Goal: Task Accomplishment & Management: Use online tool/utility

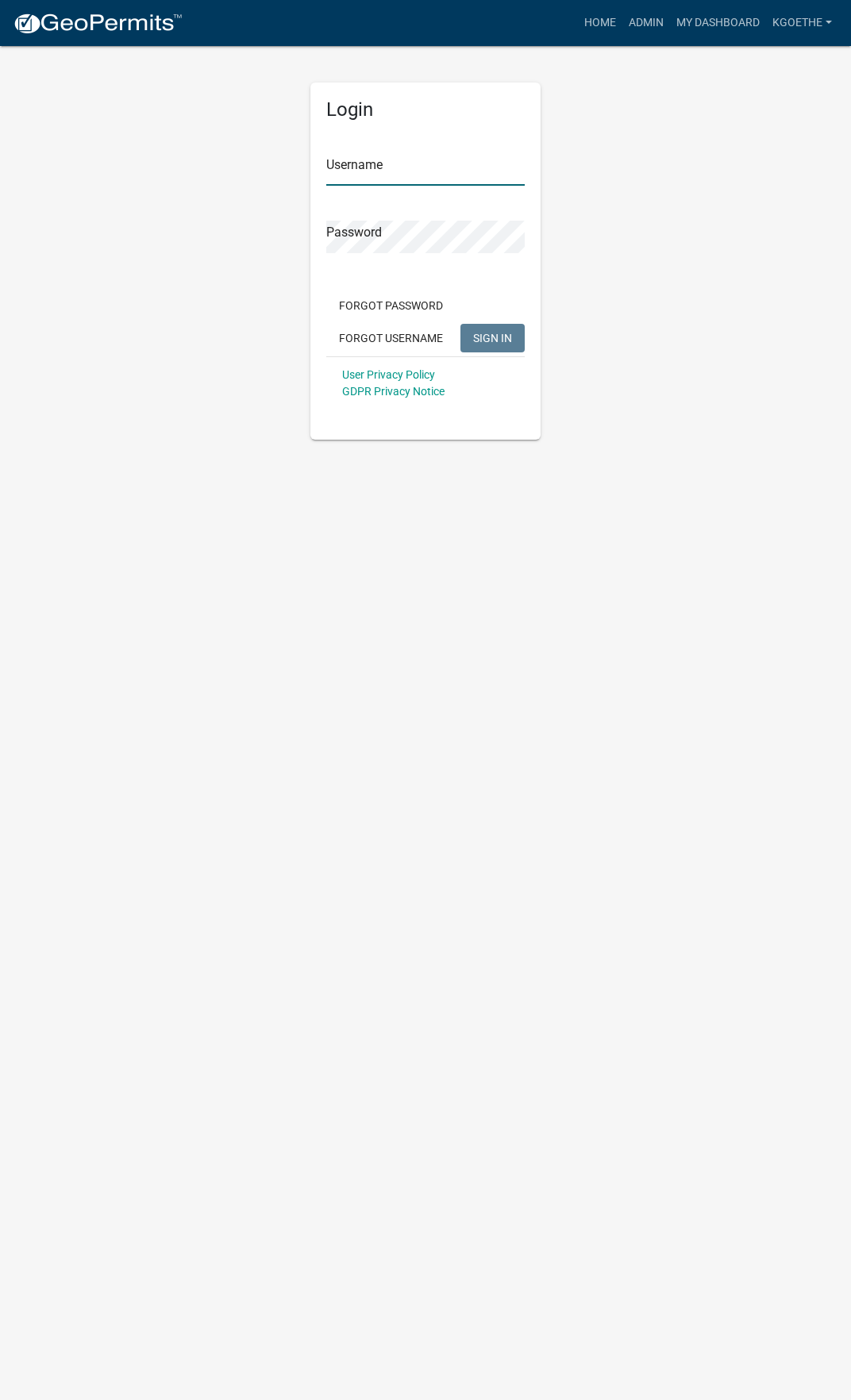
type input "kgoethe"
click at [489, 330] on button "SIGN IN" at bounding box center [493, 337] width 64 height 28
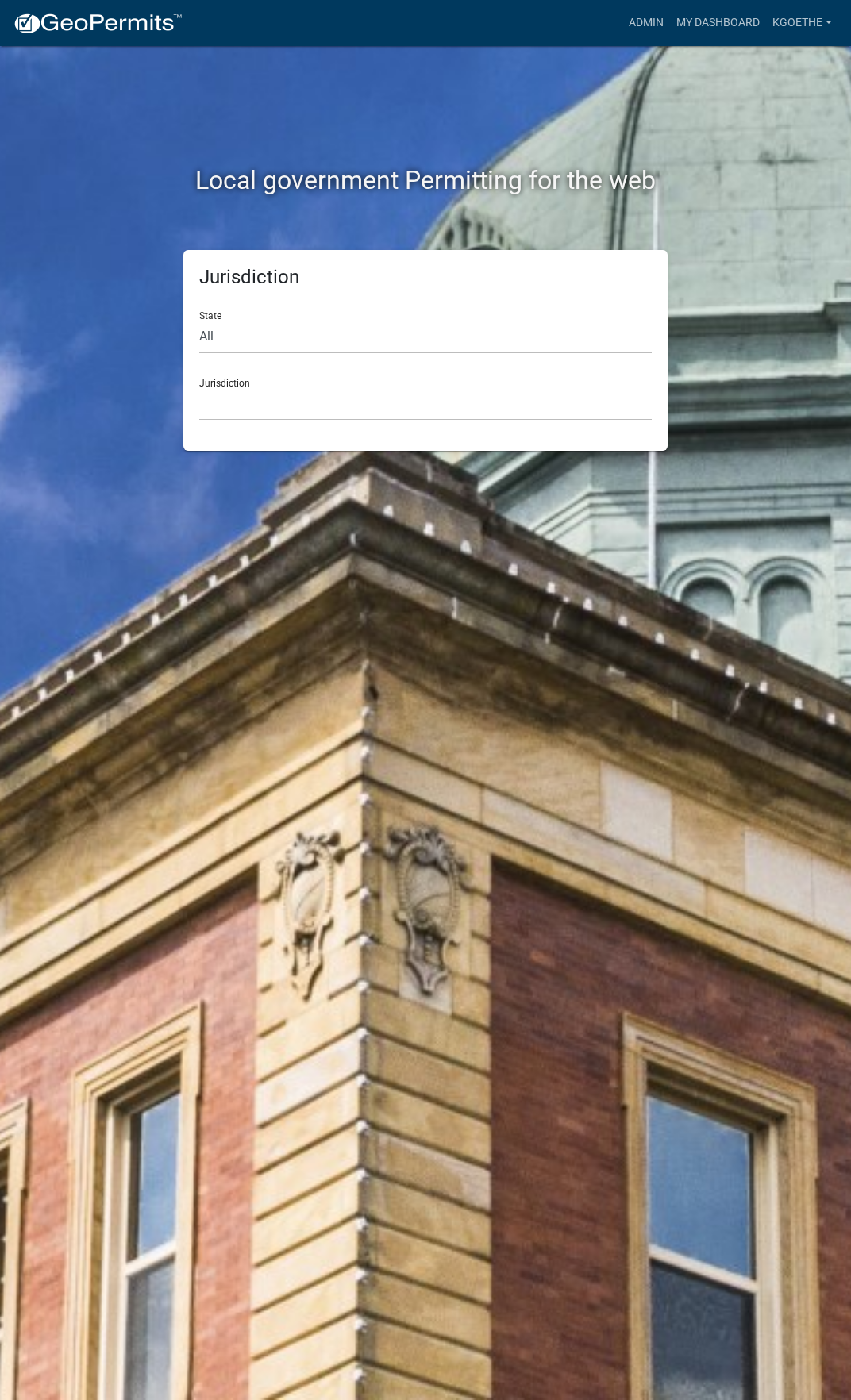
click at [330, 335] on select "All [US_STATE] [US_STATE] [US_STATE] [US_STATE] [US_STATE] [US_STATE] [US_STATE…" at bounding box center [425, 337] width 452 height 33
select select "[US_STATE]"
click at [199, 321] on select "All [US_STATE] [US_STATE] [US_STATE] [US_STATE] [US_STATE] [US_STATE] [US_STATE…" at bounding box center [425, 337] width 452 height 33
click at [249, 409] on select "[GEOGRAPHIC_DATA], [US_STATE] [GEOGRAPHIC_DATA], [US_STATE]" at bounding box center [425, 405] width 452 height 33
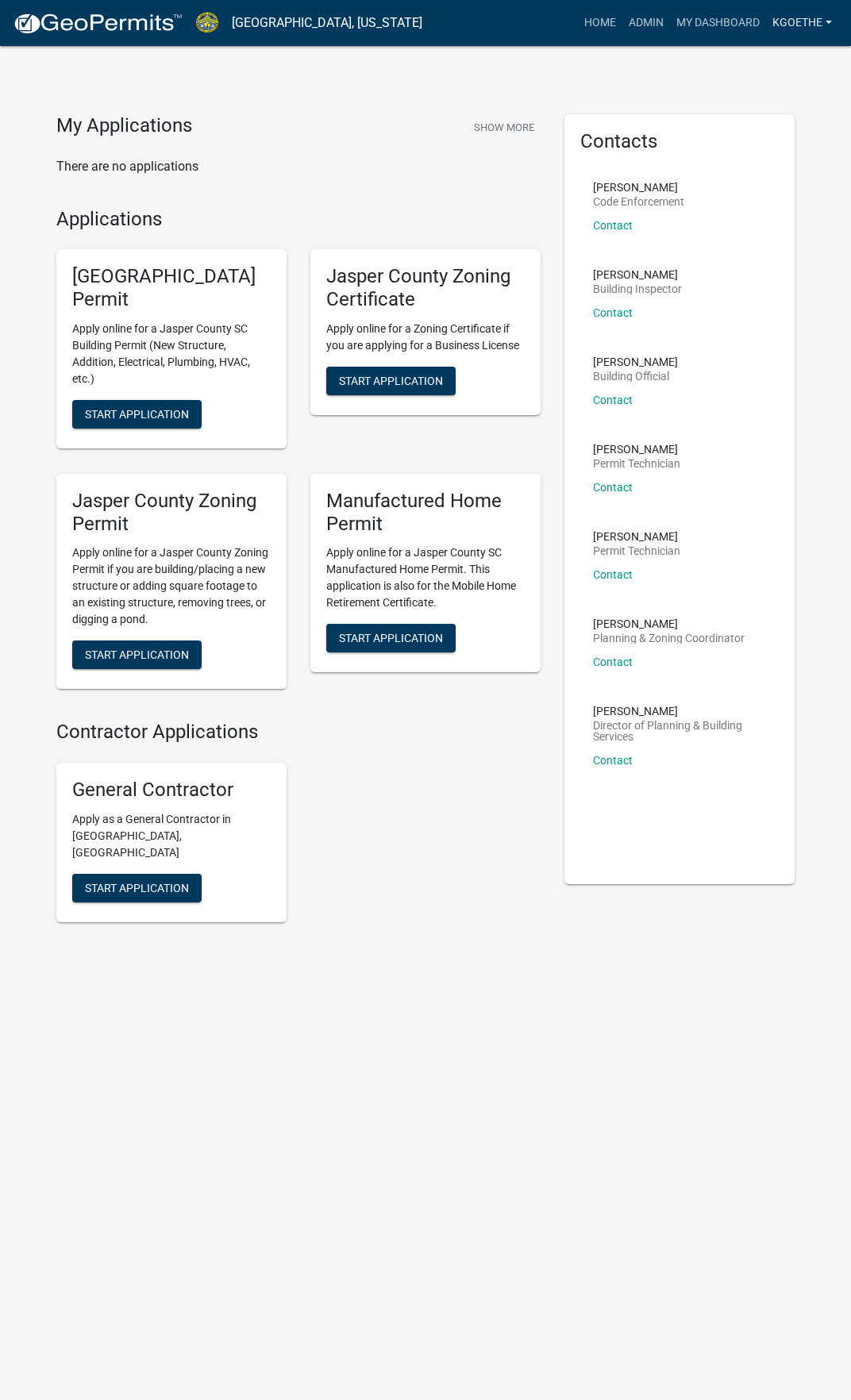
click at [776, 27] on link "kgoethe" at bounding box center [802, 23] width 72 height 30
click at [707, 21] on link "My Dashboard" at bounding box center [718, 23] width 96 height 30
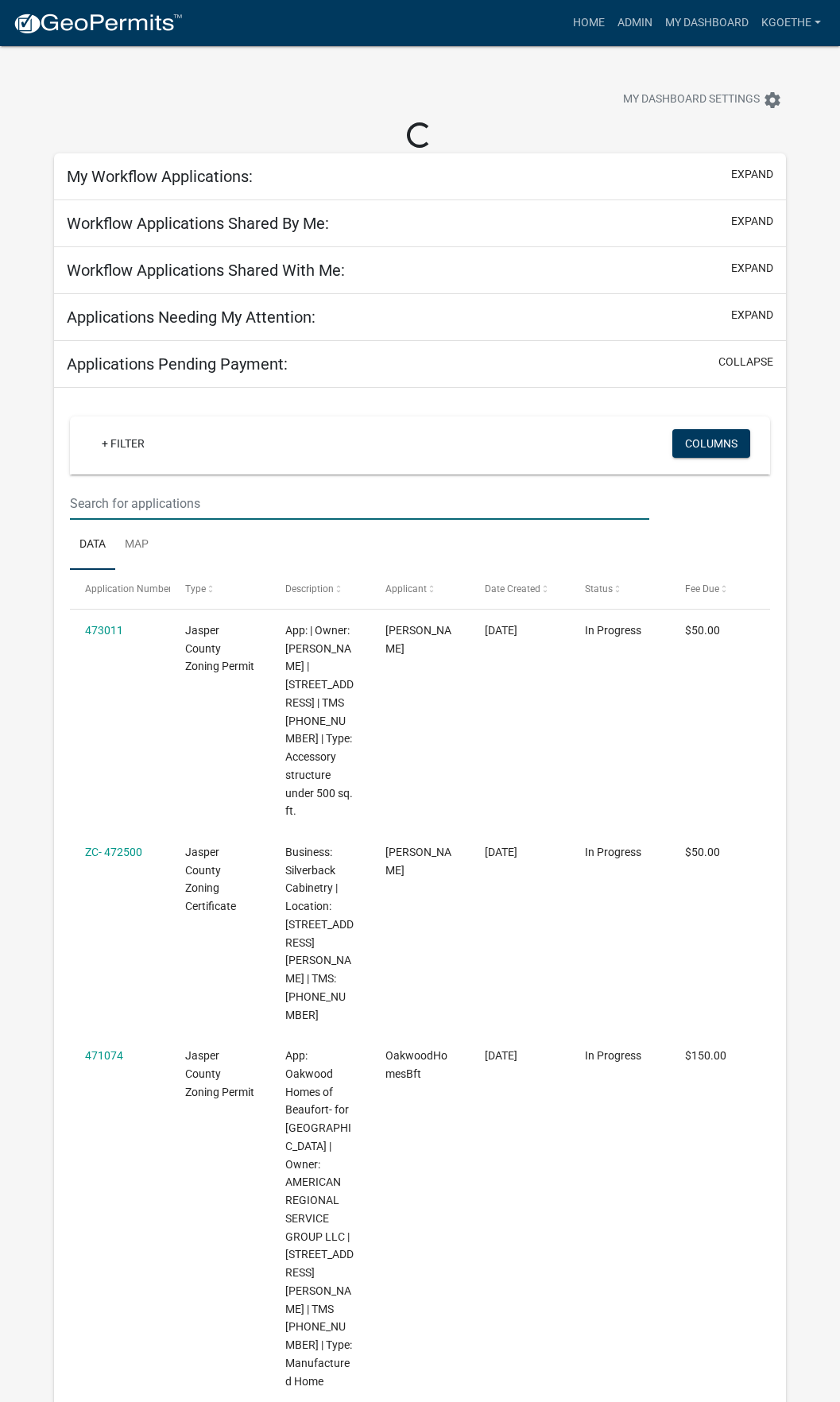
click at [192, 509] on input "text" at bounding box center [359, 503] width 579 height 33
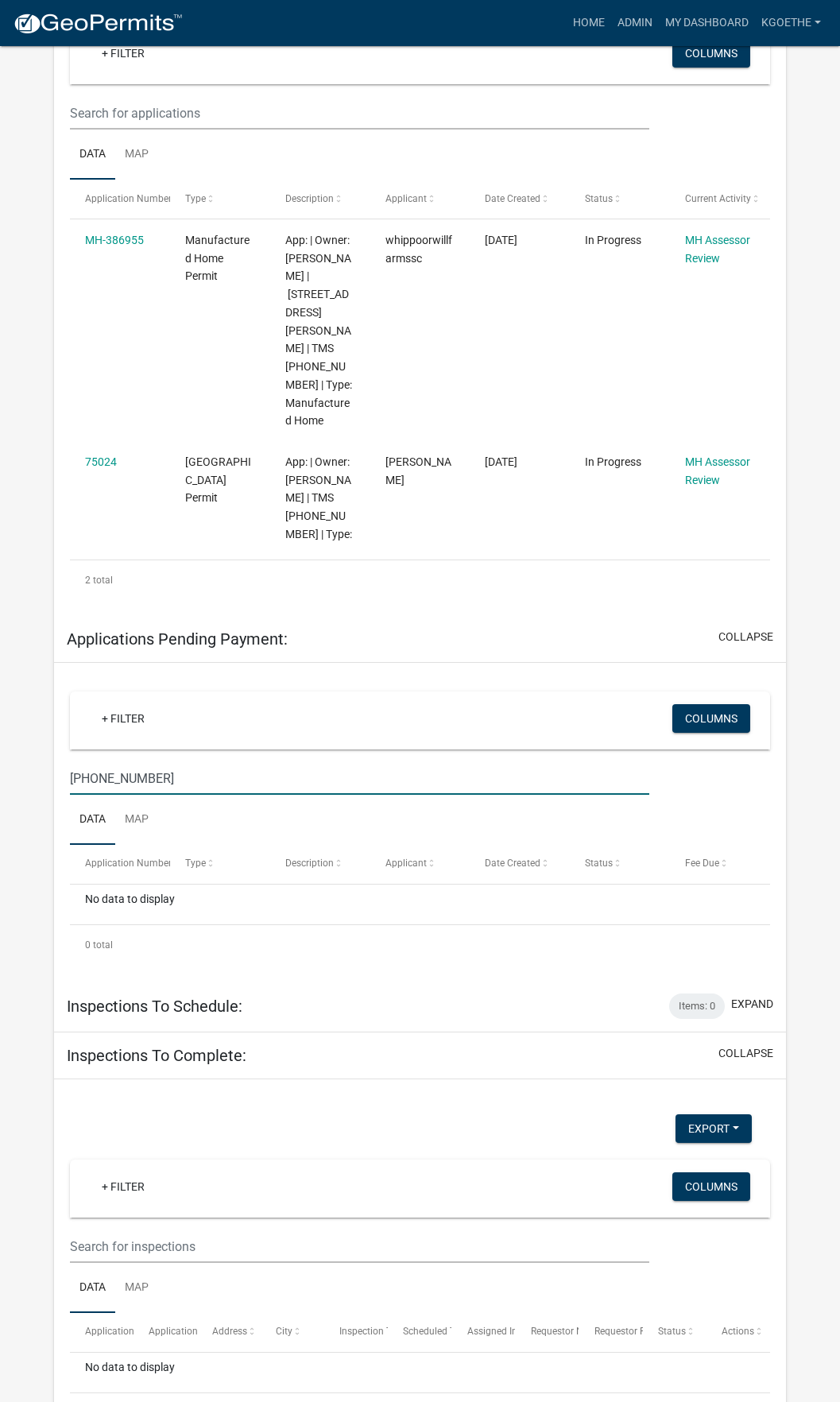
scroll to position [451, 0]
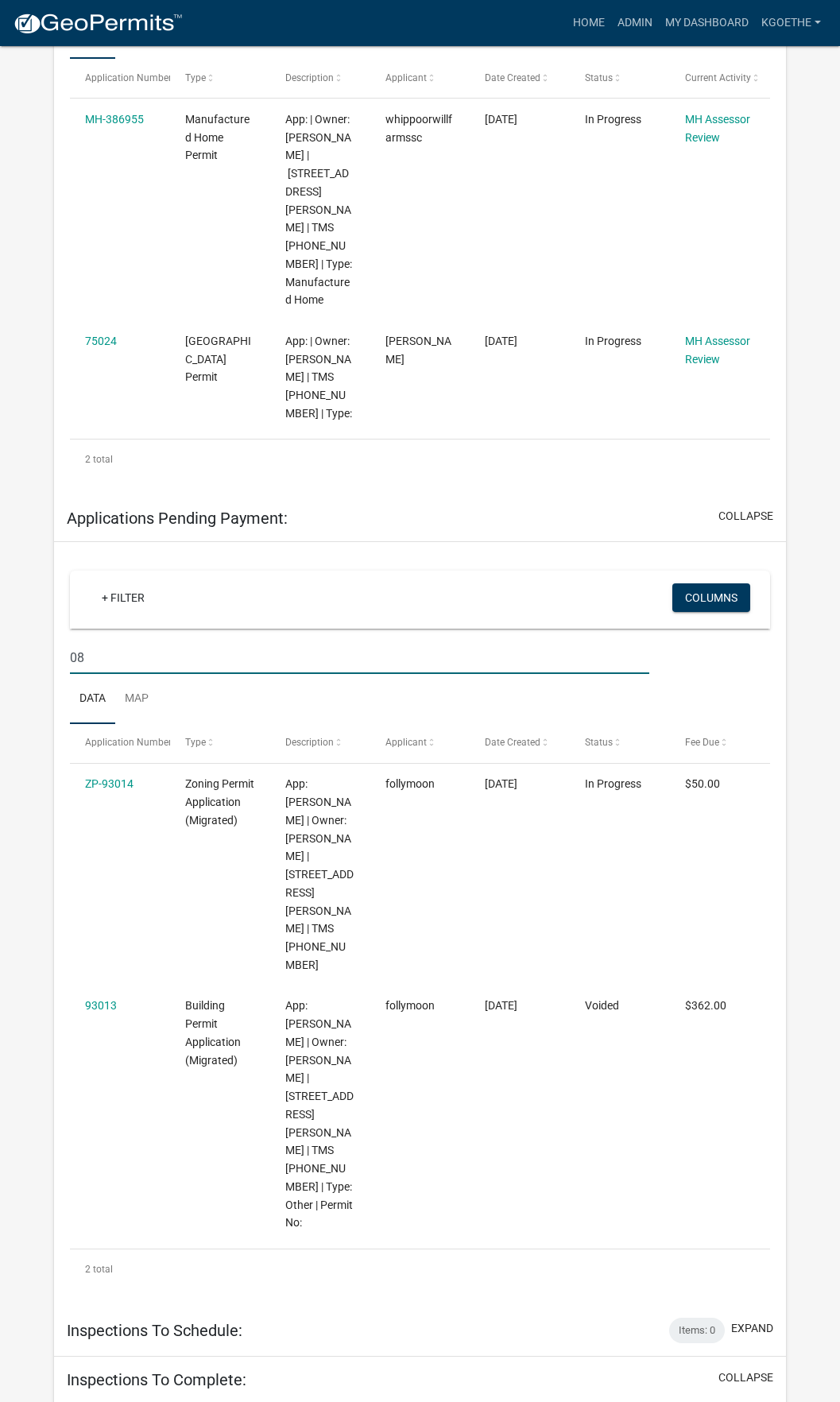
type input "0"
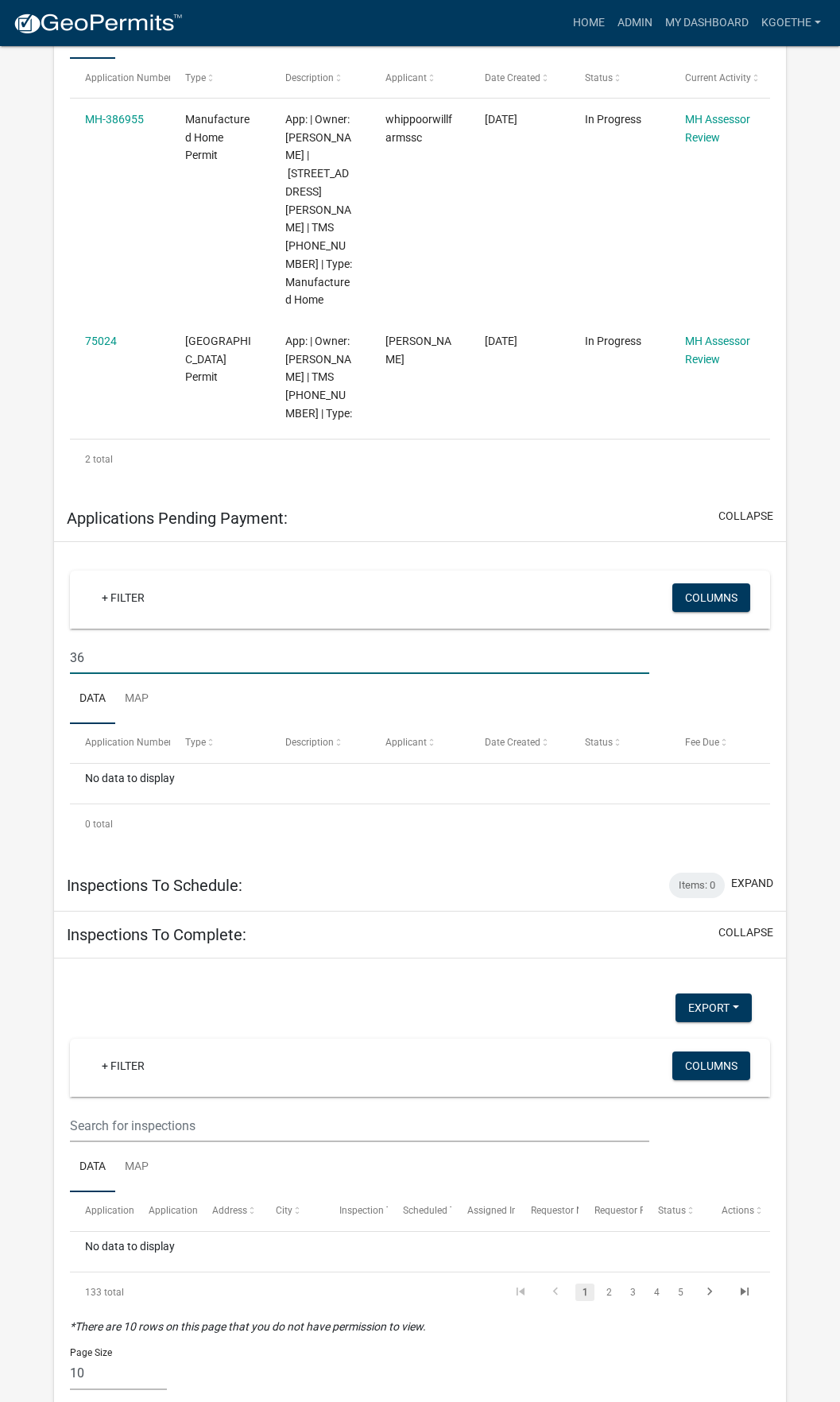
type input "3"
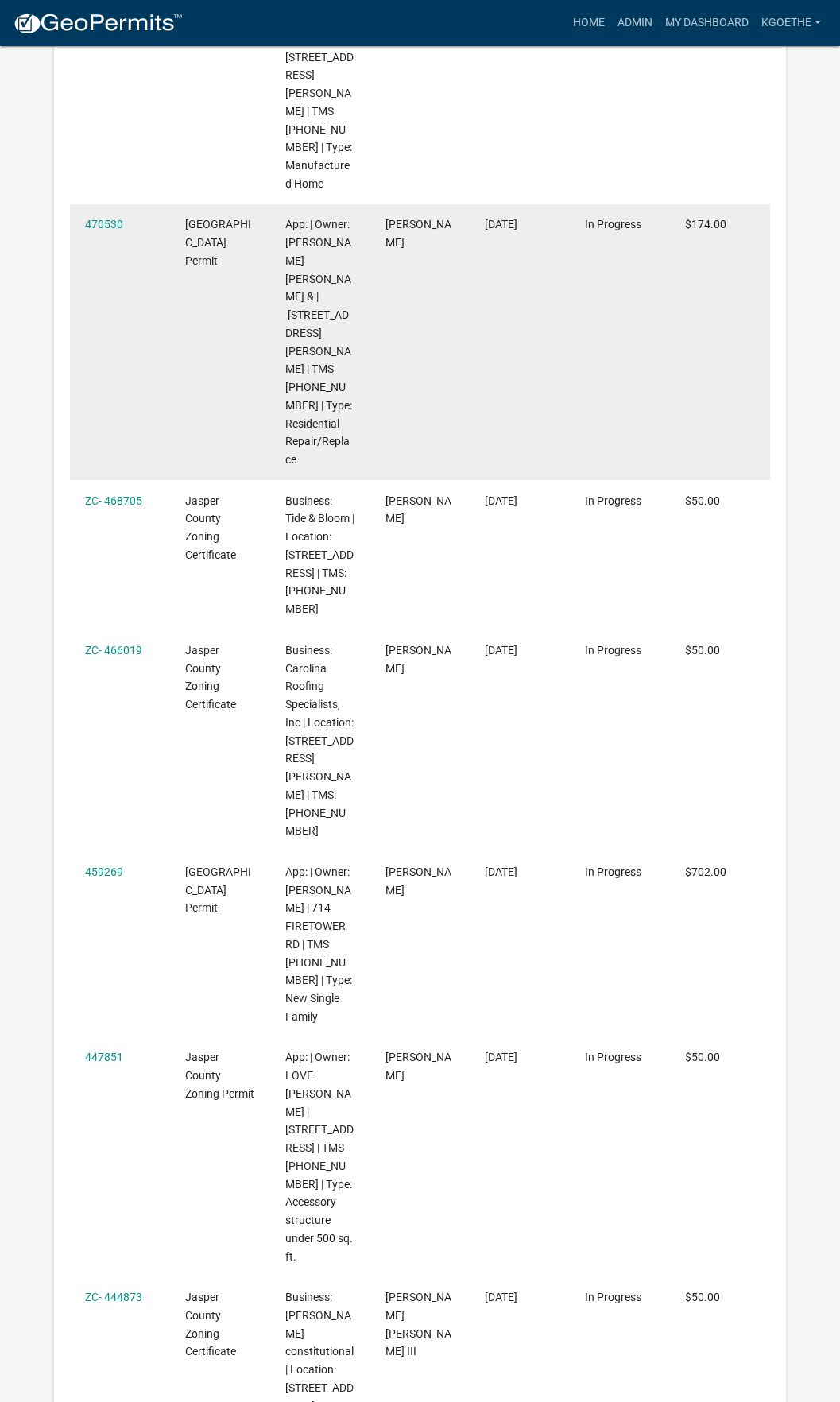
scroll to position [1702, 0]
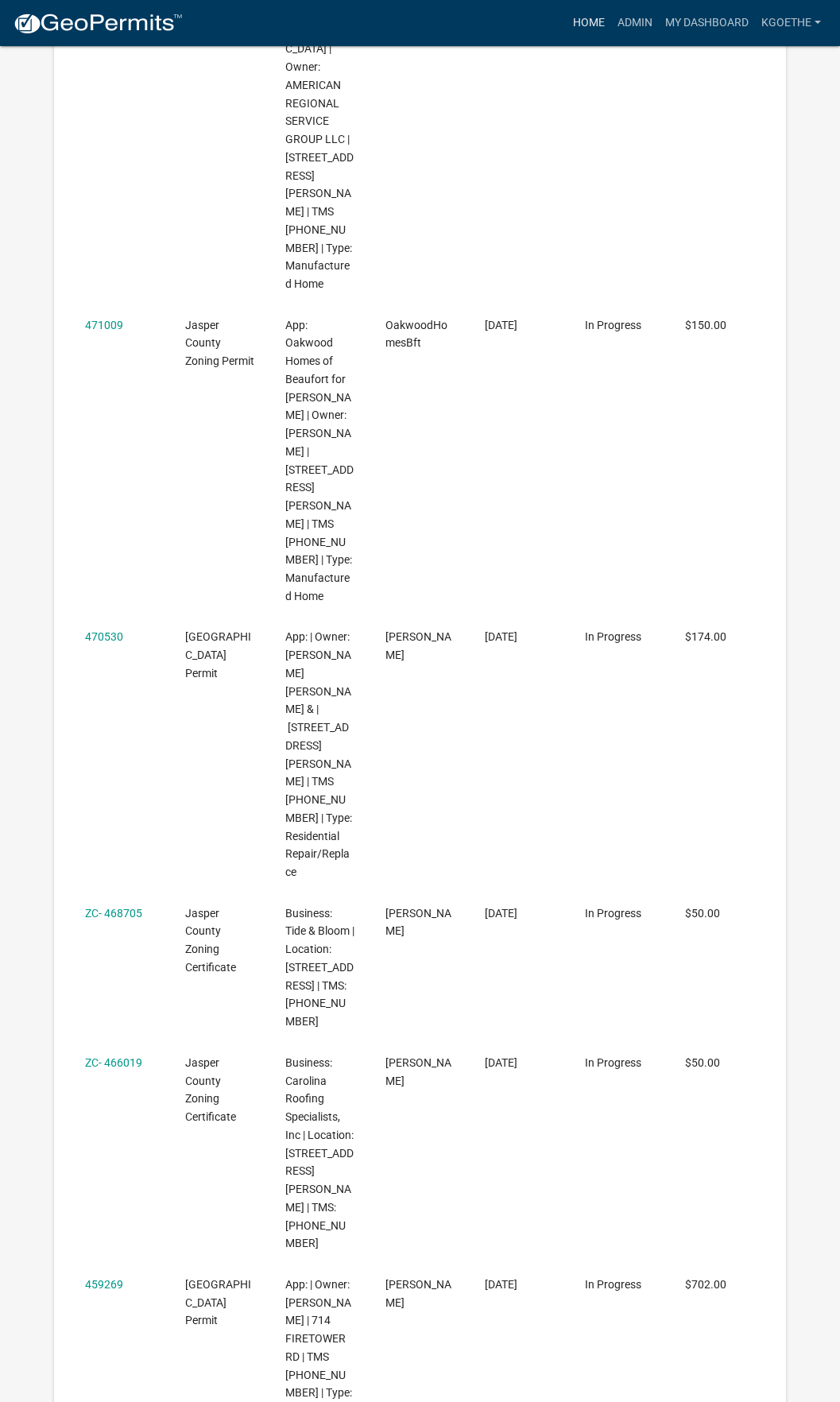
click at [591, 15] on link "Home" at bounding box center [588, 23] width 45 height 30
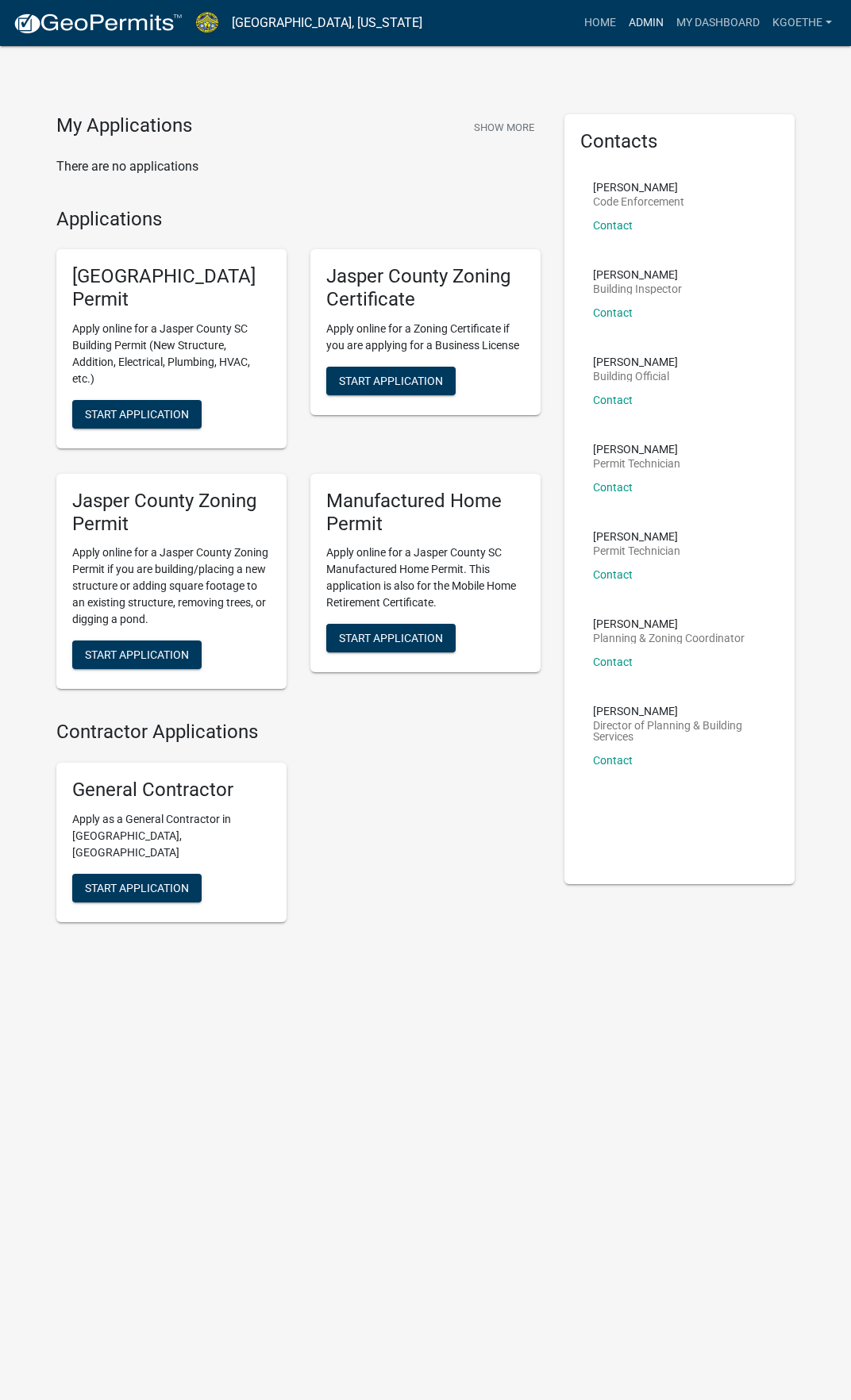
click at [633, 25] on link "Admin" at bounding box center [646, 23] width 48 height 30
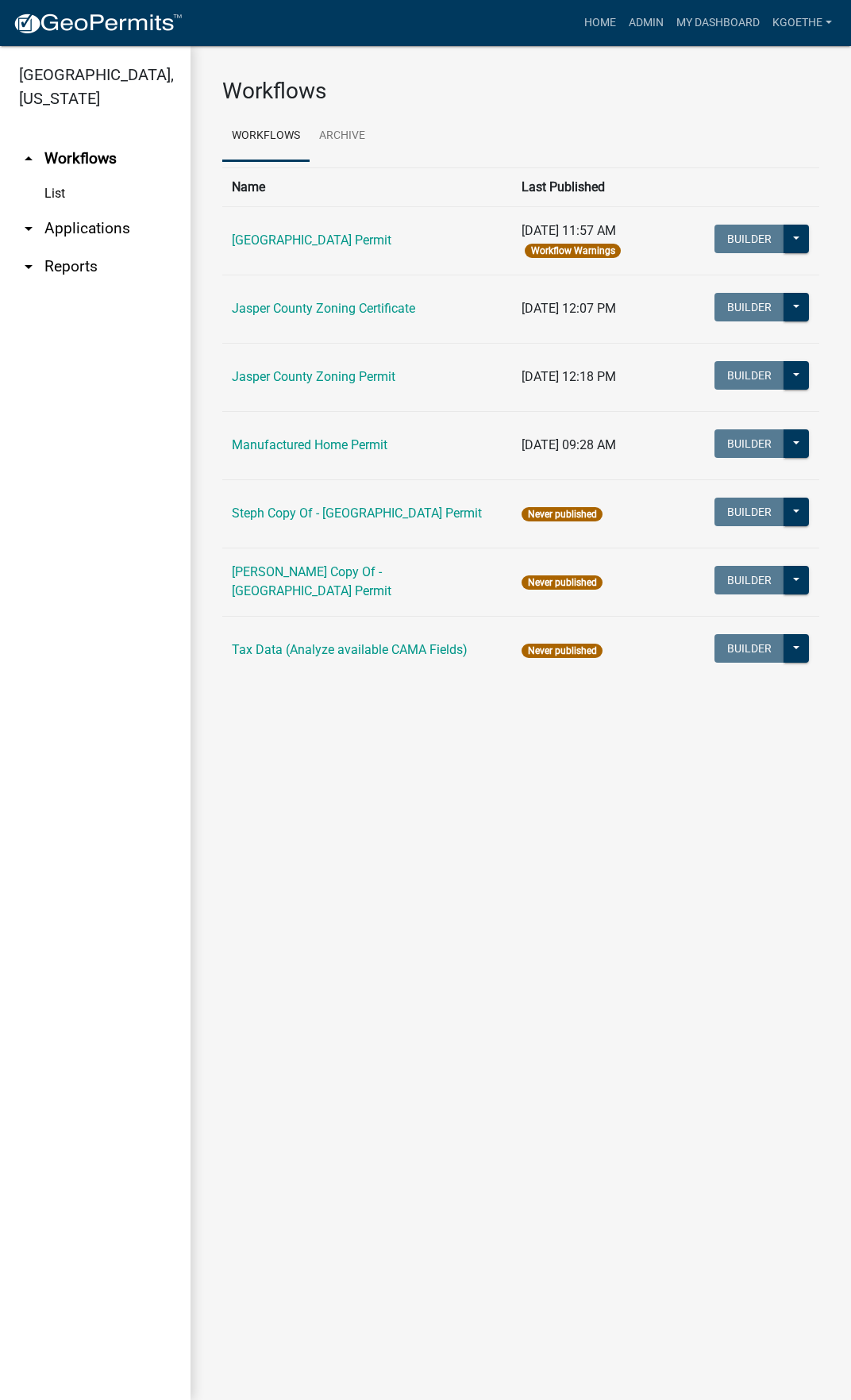
click at [28, 227] on icon "arrow_drop_down" at bounding box center [28, 228] width 19 height 19
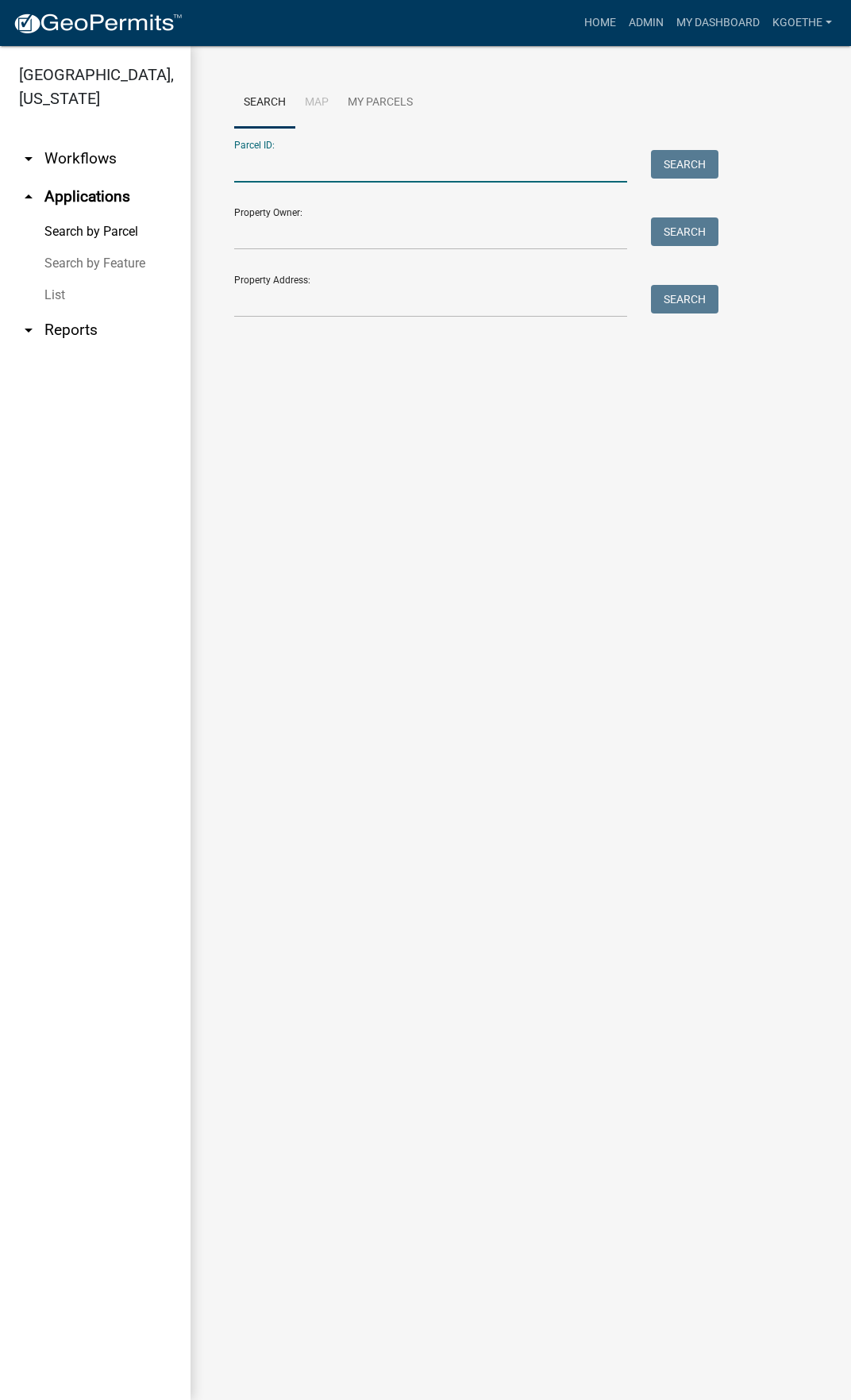
click at [269, 166] on input "Parcel ID:" at bounding box center [431, 166] width 393 height 33
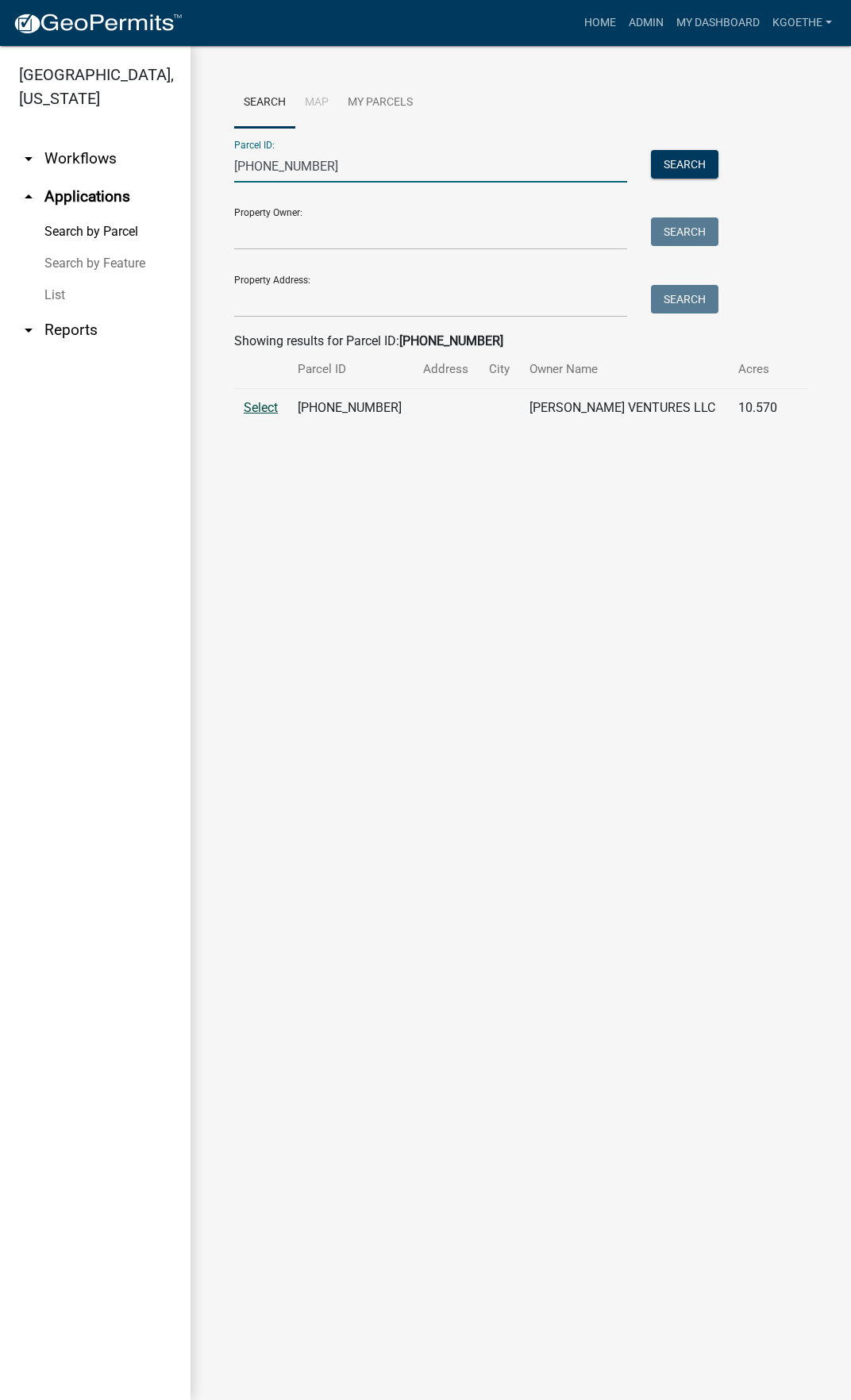
type input "[PHONE_NUMBER]"
click at [276, 408] on span "Select" at bounding box center [261, 408] width 34 height 16
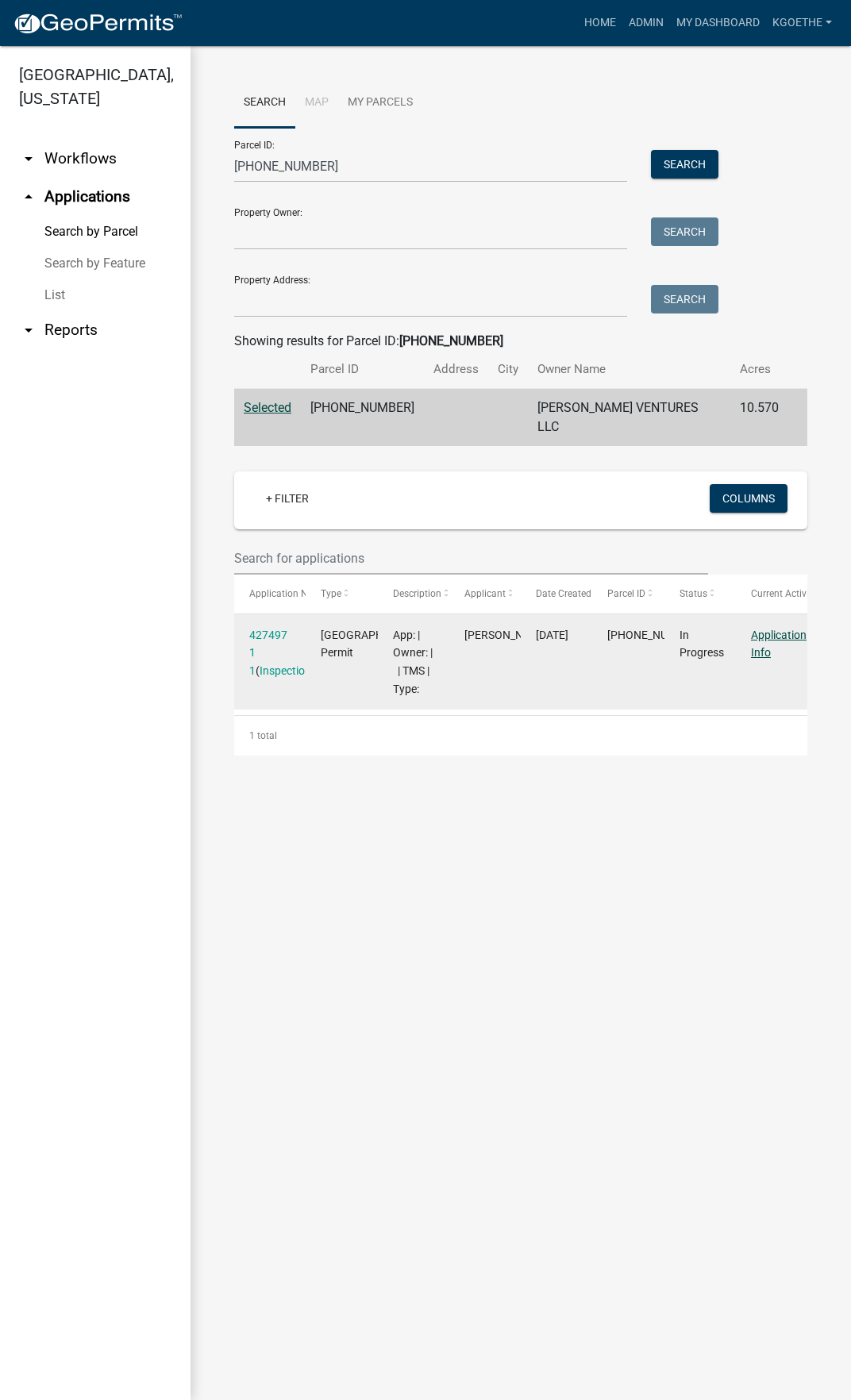
click at [771, 629] on link "Application Info" at bounding box center [779, 644] width 56 height 31
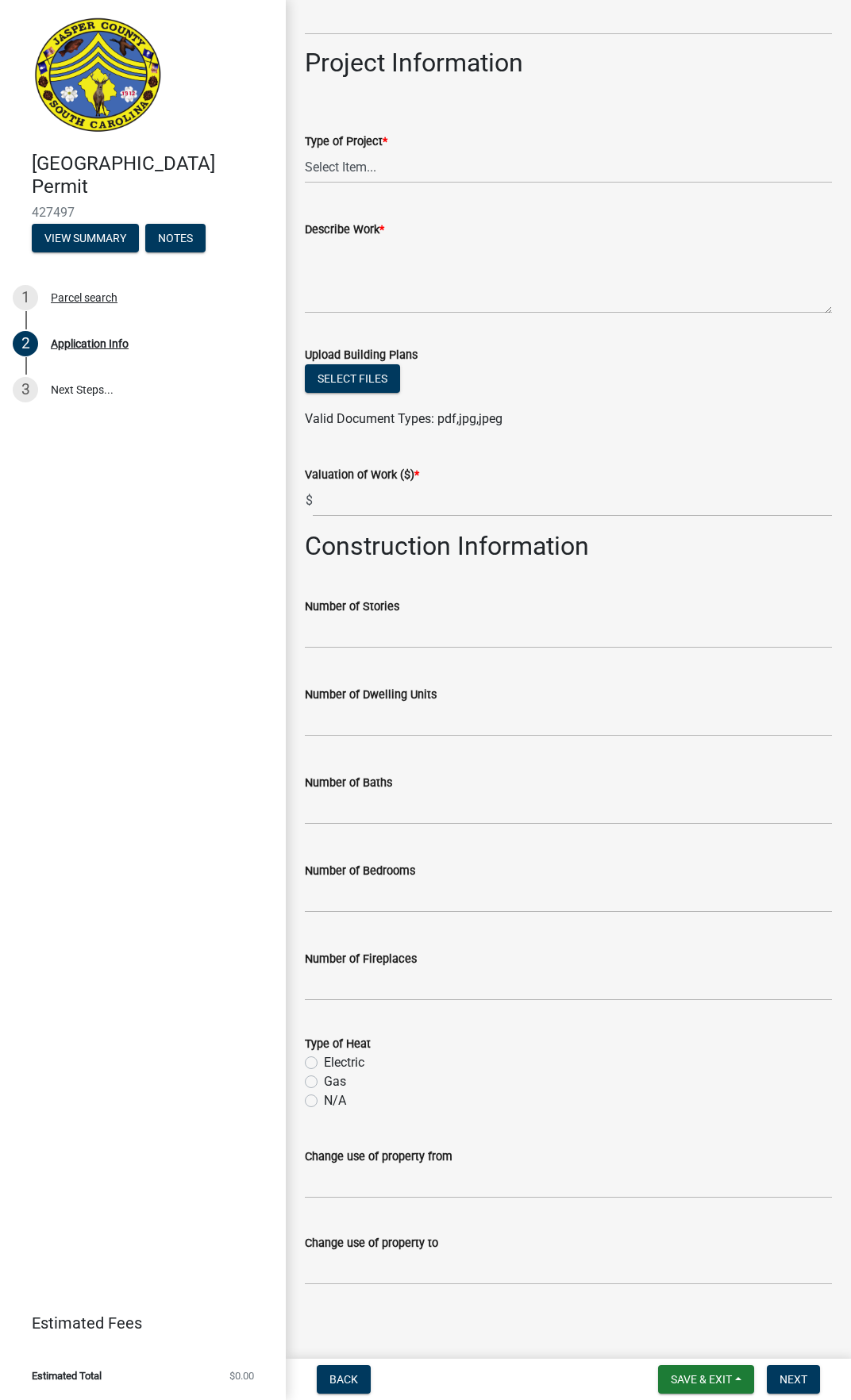
scroll to position [1629, 0]
